Goal: Task Accomplishment & Management: Use online tool/utility

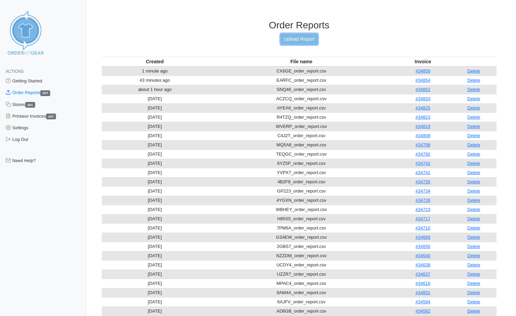
click at [309, 37] on link "Upload Report" at bounding box center [299, 39] width 37 height 11
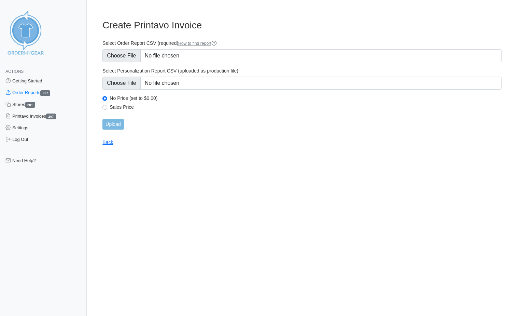
type input "C:\fakepath\PTZT2_order_report.csv"
click at [118, 122] on input "Upload" at bounding box center [112, 124] width 21 height 11
